Goal: Find specific page/section: Find specific page/section

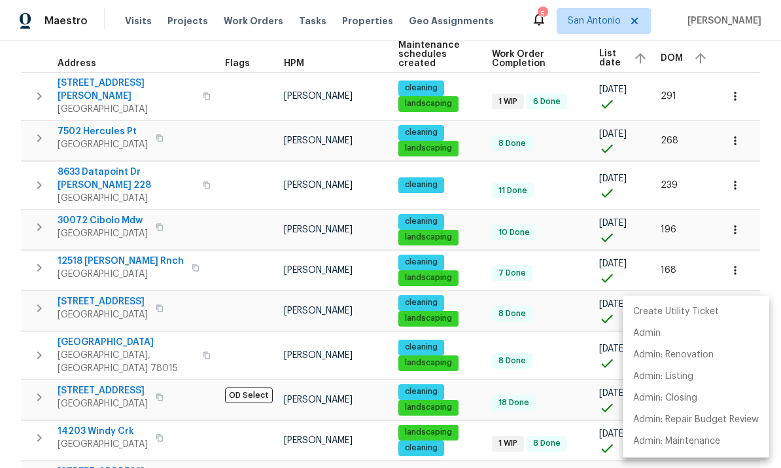
scroll to position [10, 0]
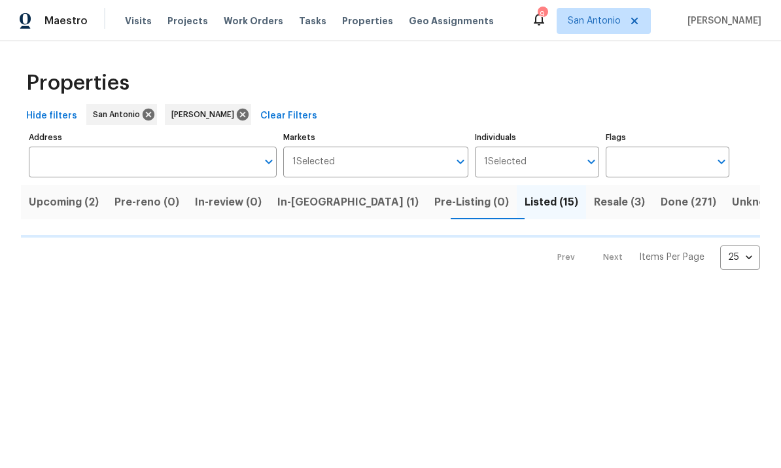
click at [62, 208] on span "Upcoming (2)" at bounding box center [64, 202] width 70 height 18
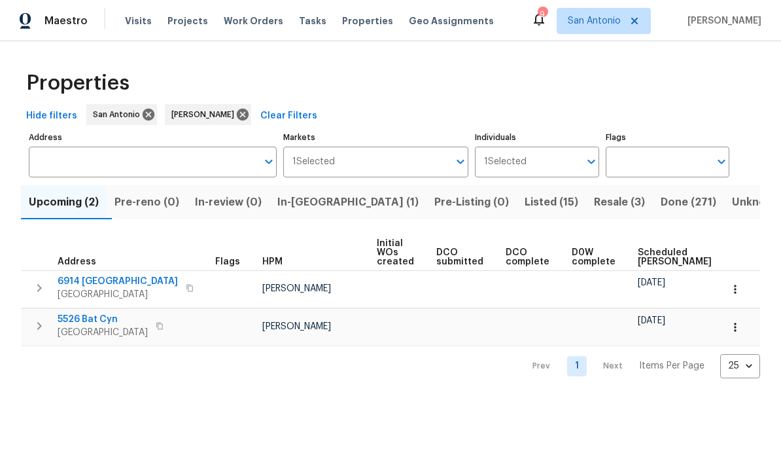
click at [315, 205] on span "In-[GEOGRAPHIC_DATA] (1)" at bounding box center [347, 202] width 141 height 18
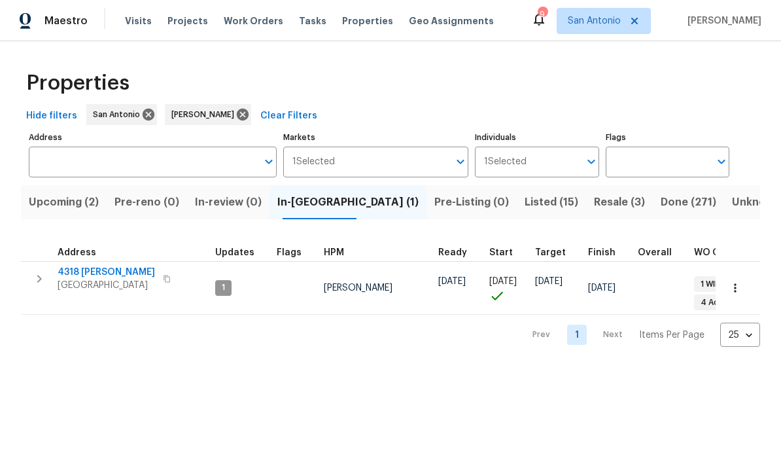
click at [525, 205] on span "Listed (15)" at bounding box center [552, 202] width 54 height 18
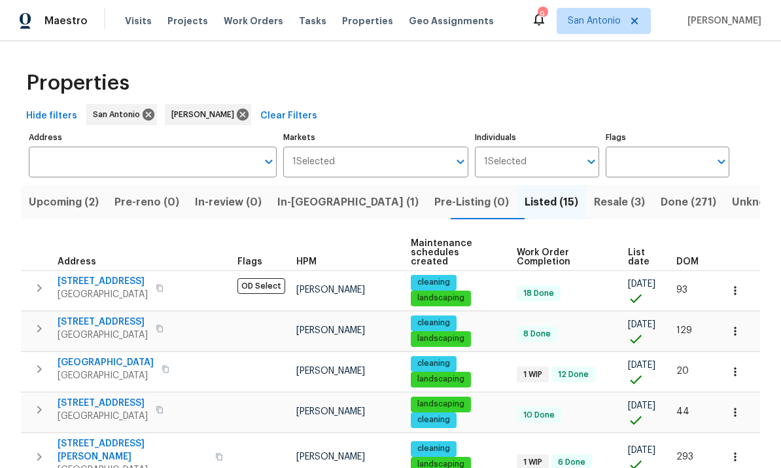
click at [649, 248] on span "List date" at bounding box center [641, 257] width 26 height 18
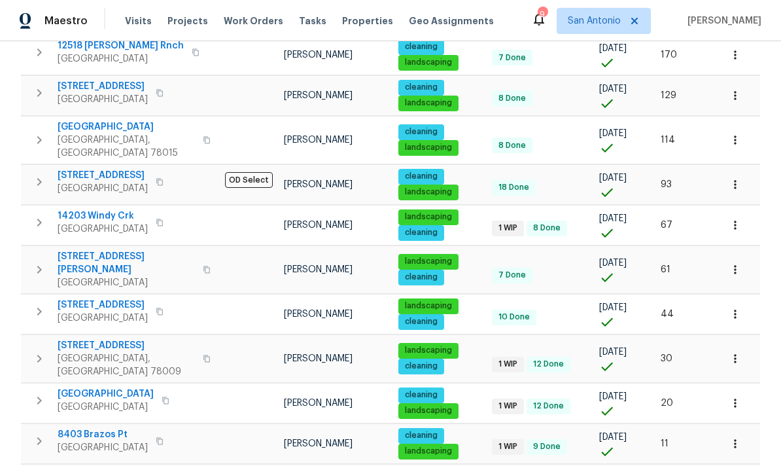
scroll to position [413, 0]
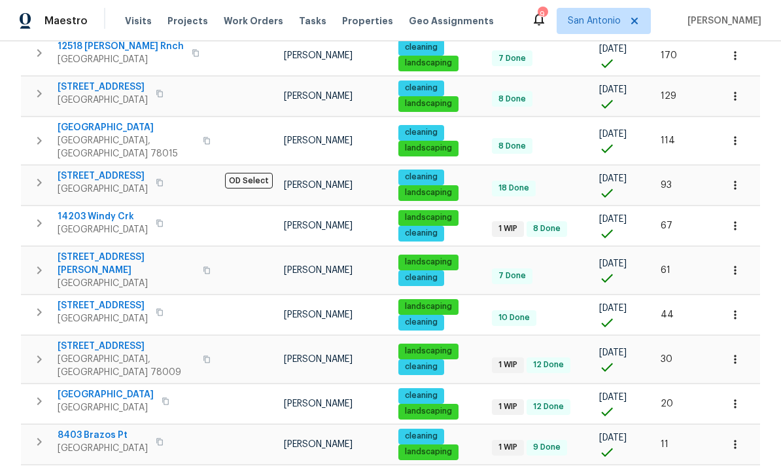
click at [100, 442] on span "[GEOGRAPHIC_DATA]" at bounding box center [103, 448] width 90 height 13
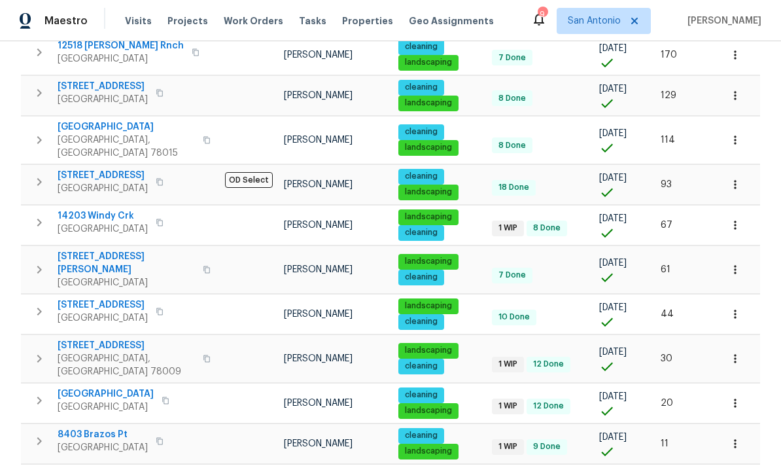
scroll to position [413, 0]
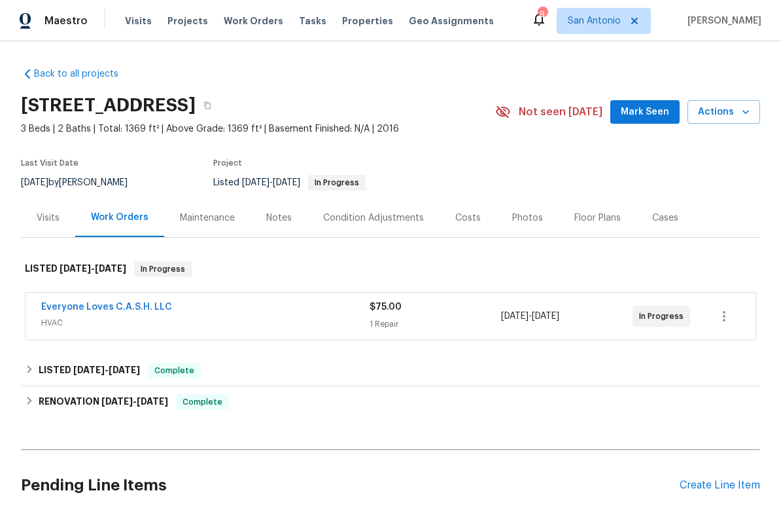
click at [270, 313] on div "Everyone Loves C.A.S.H. LLC" at bounding box center [205, 308] width 329 height 16
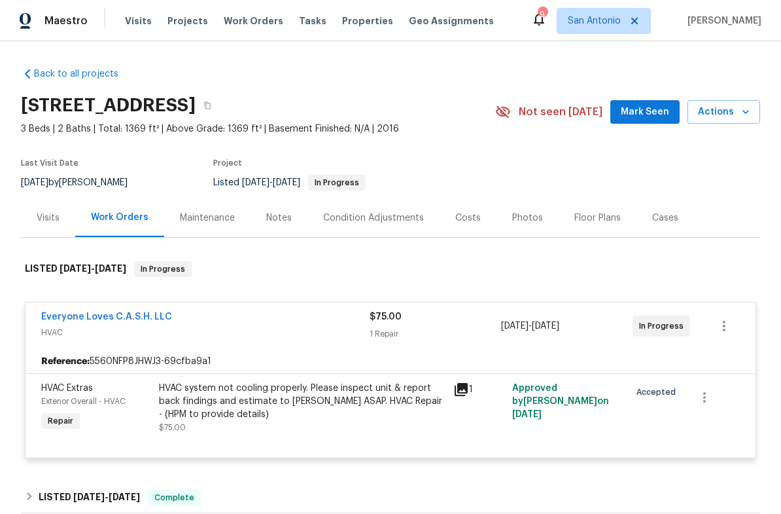
click at [109, 318] on link "Everyone Loves C.A.S.H. LLC" at bounding box center [106, 316] width 131 height 9
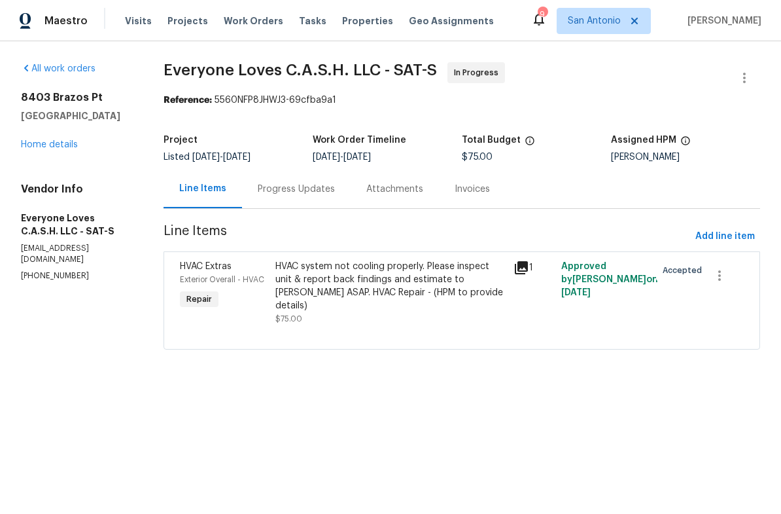
click at [307, 197] on div "Progress Updates" at bounding box center [296, 188] width 109 height 39
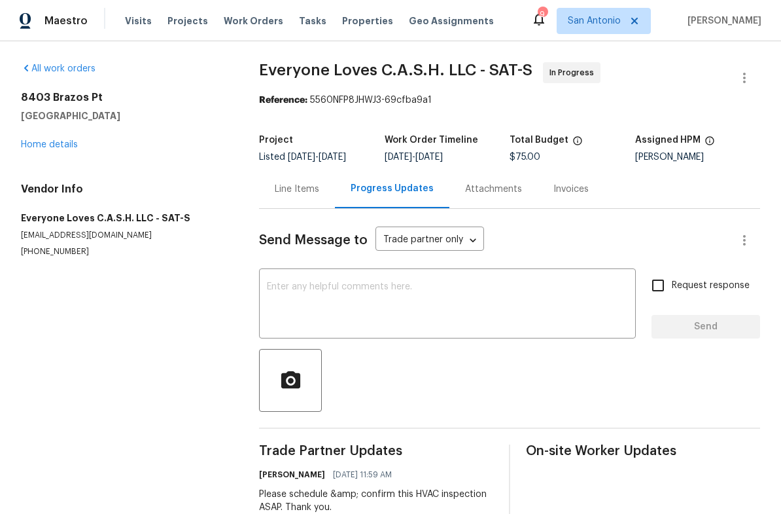
click at [41, 149] on link "Home details" at bounding box center [49, 144] width 57 height 9
